Goal: Transaction & Acquisition: Purchase product/service

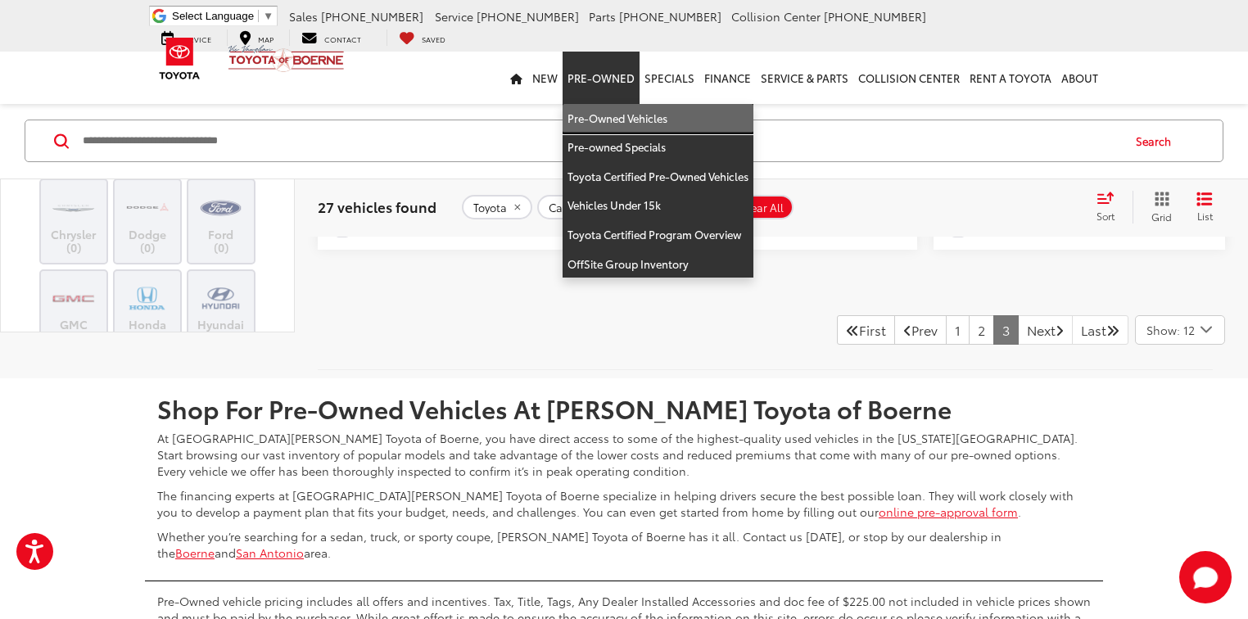
click at [614, 113] on link "Pre-Owned Vehicles" at bounding box center [658, 118] width 191 height 29
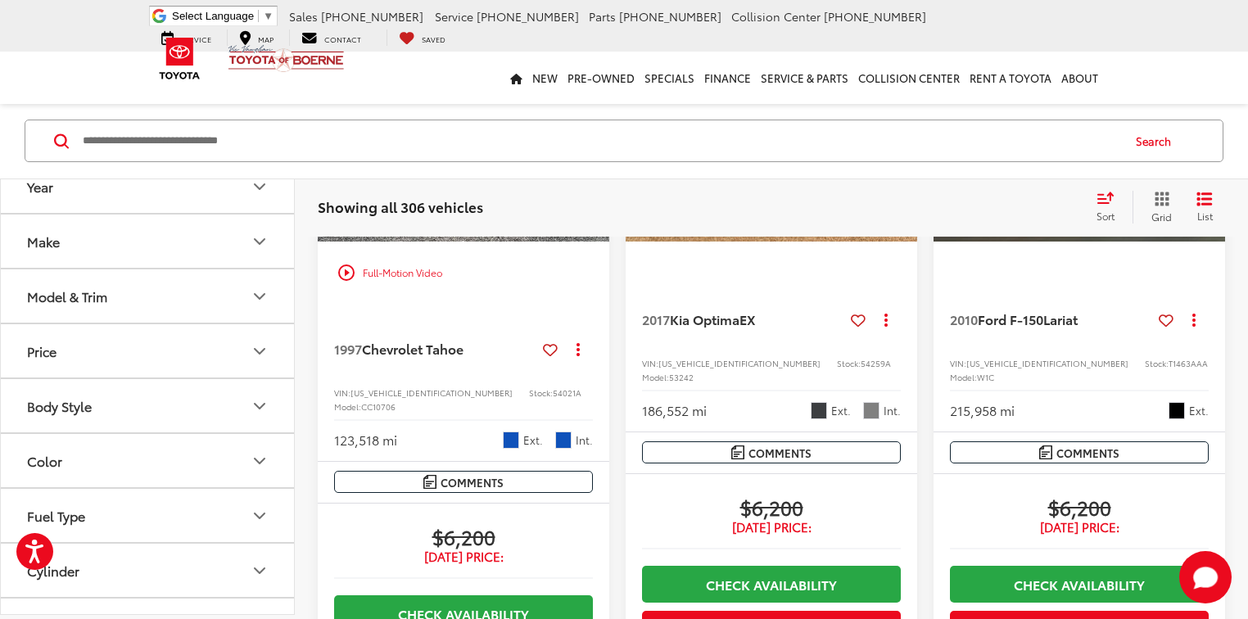
scroll to position [2883, 0]
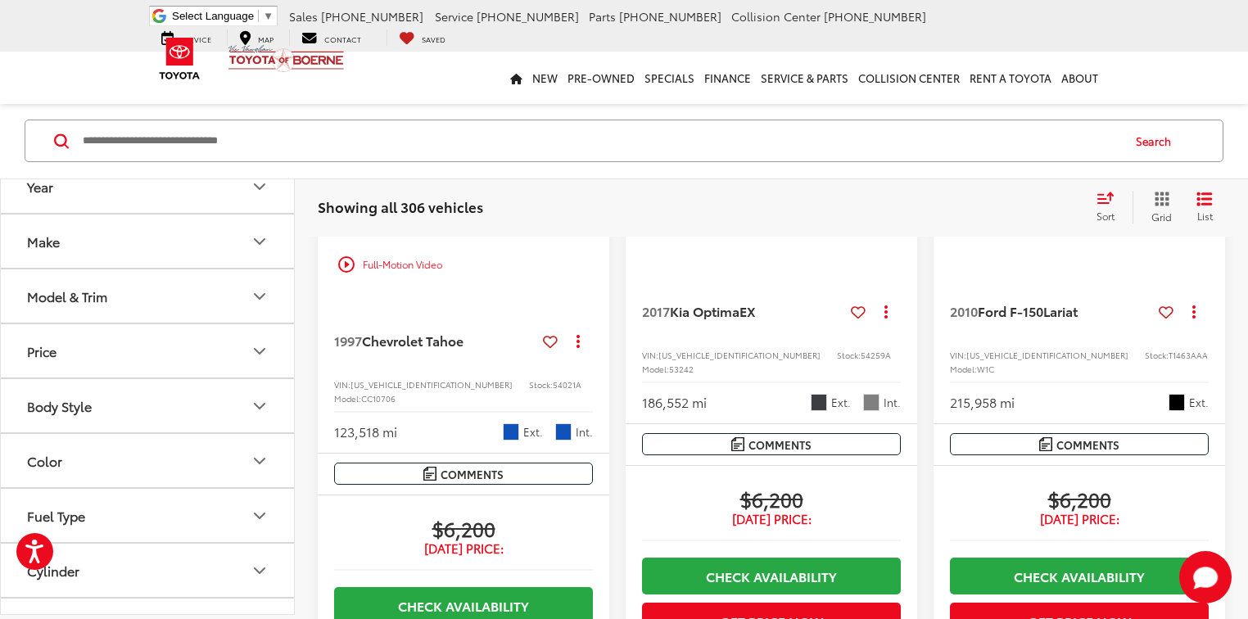
click at [991, 361] on span "[US_VEHICLE_IDENTIFICATION_NUMBER]" at bounding box center [1048, 355] width 162 height 12
click at [997, 320] on span "Ford F-150" at bounding box center [1011, 310] width 66 height 19
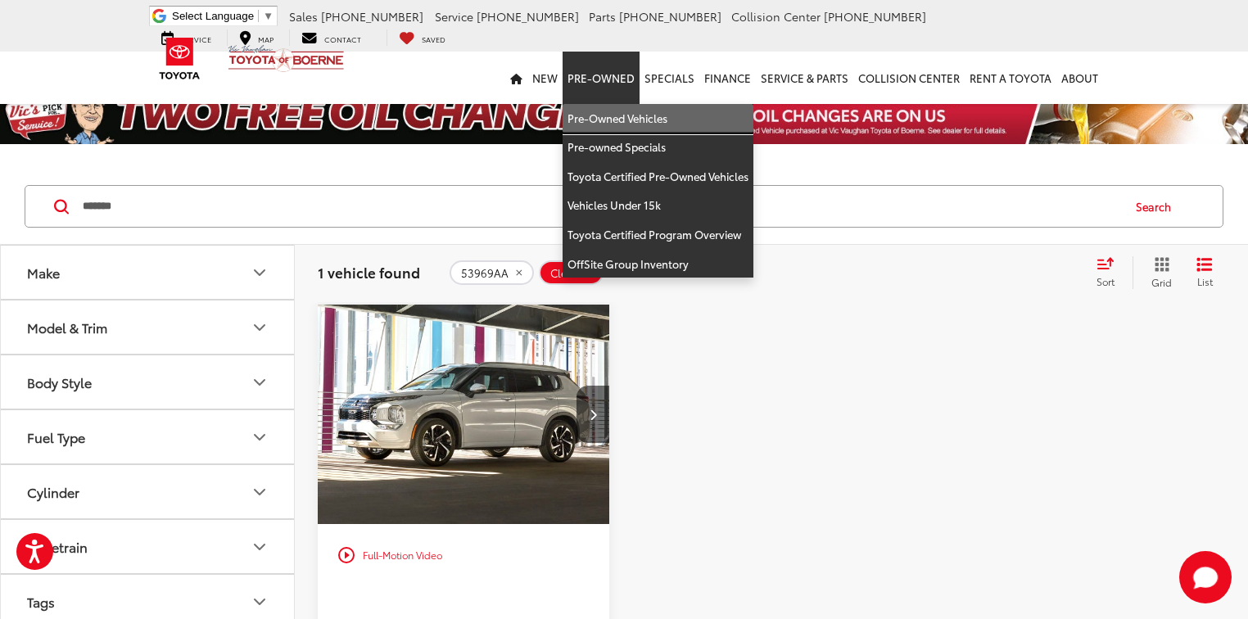
drag, startPoint x: 605, startPoint y: 118, endPoint x: 333, endPoint y: 302, distance: 327.9
click at [605, 118] on link "Pre-Owned Vehicles" at bounding box center [658, 118] width 191 height 29
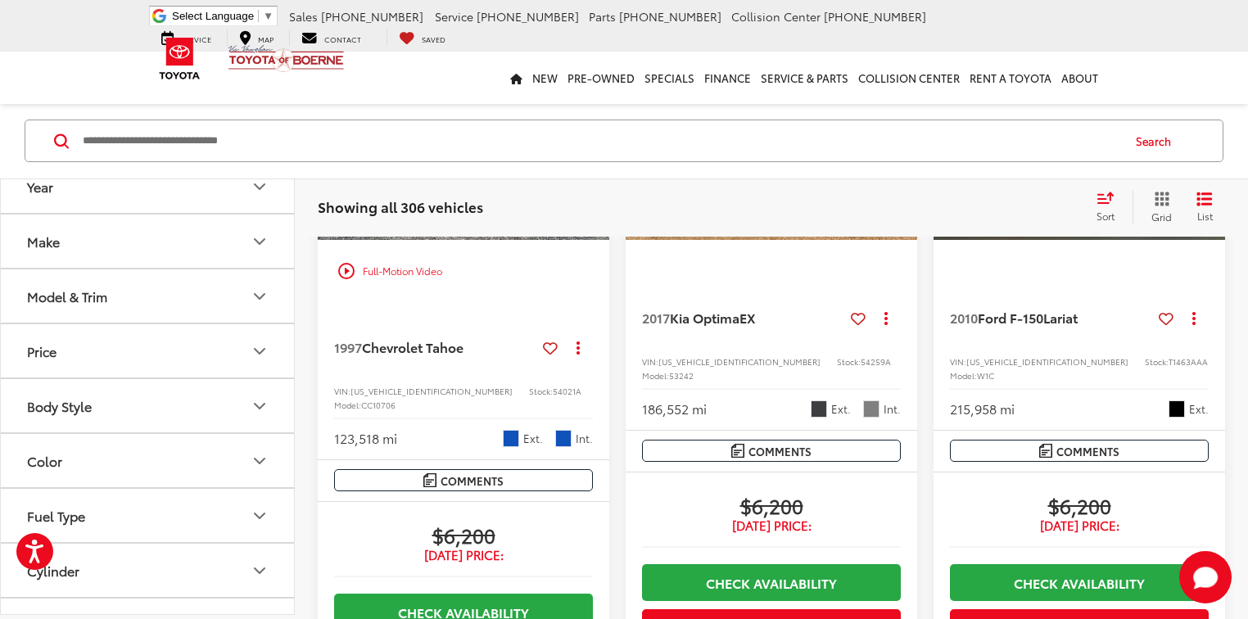
scroll to position [2883, 0]
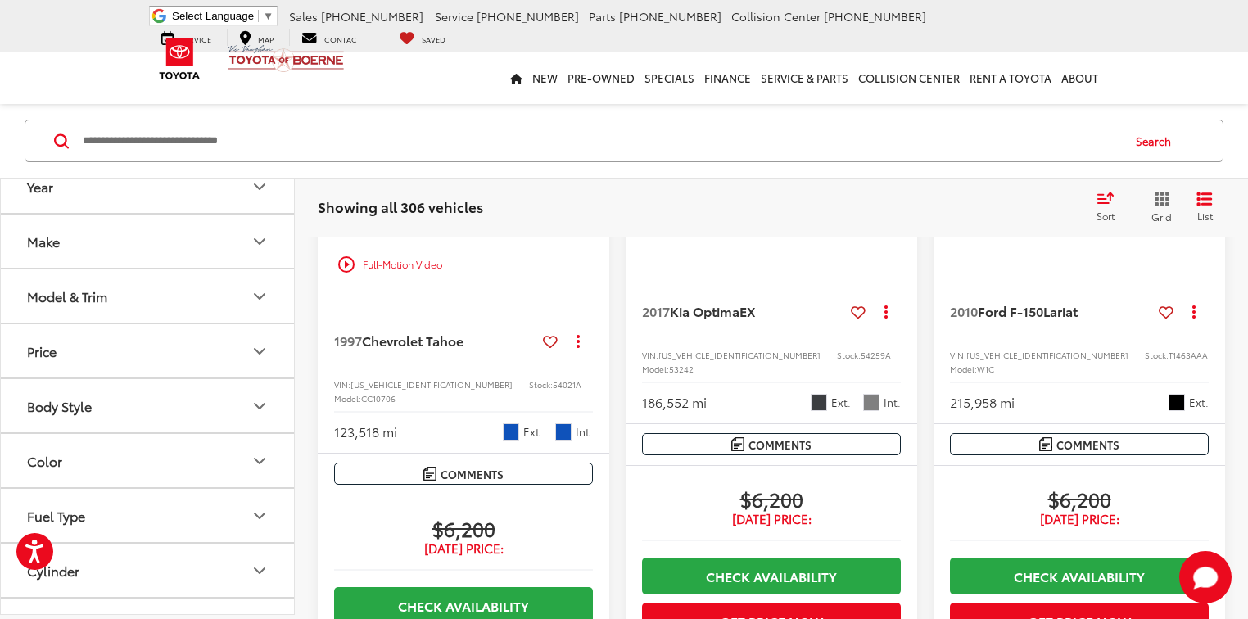
click at [1169, 361] on span "T1463AAA" at bounding box center [1188, 355] width 39 height 12
copy span "T1463AAA"
